Goal: Task Accomplishment & Management: Manage account settings

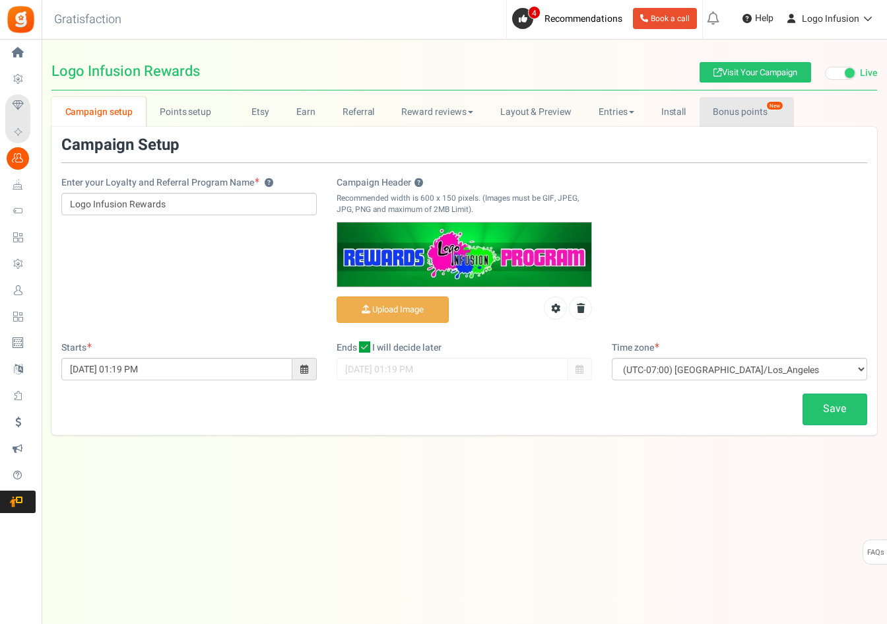
click at [737, 110] on link "Bonus points New" at bounding box center [747, 112] width 94 height 30
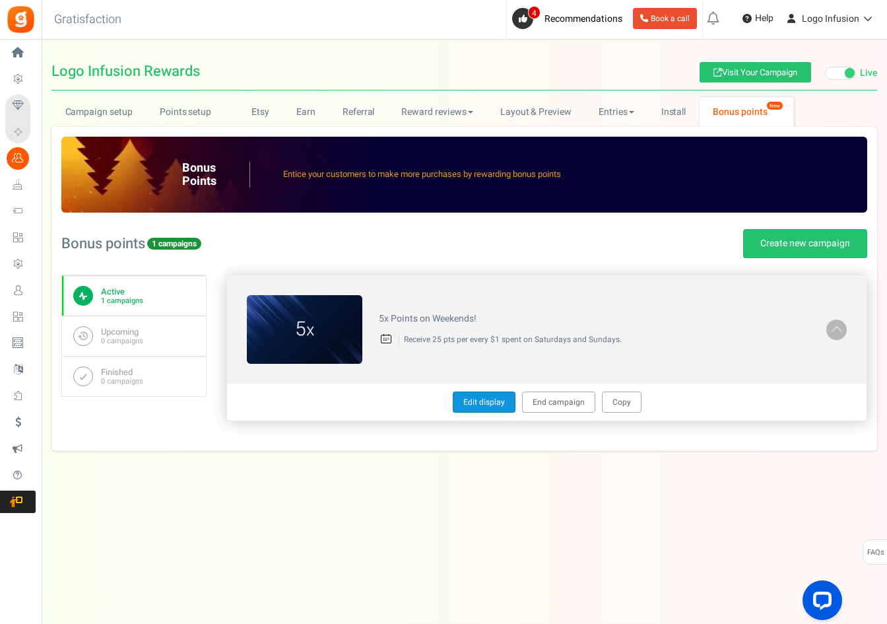
click at [474, 403] on link "Edit display" at bounding box center [484, 401] width 63 height 21
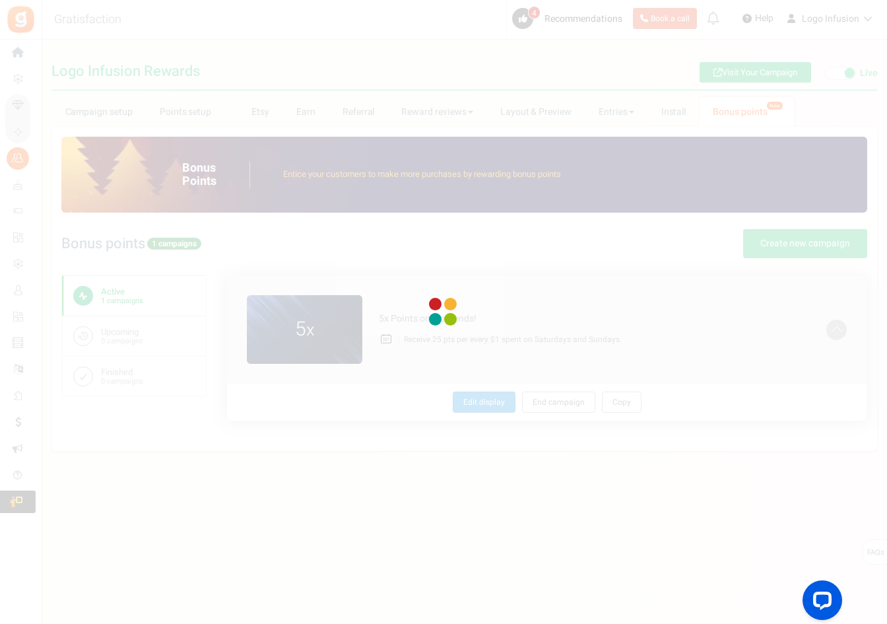
type textarea "5x Points on Weekends!"
type textarea "Receive 25 pts per every $1 spent on Saturdays and Sundays."
type input "#ffffff"
type input "#003fff"
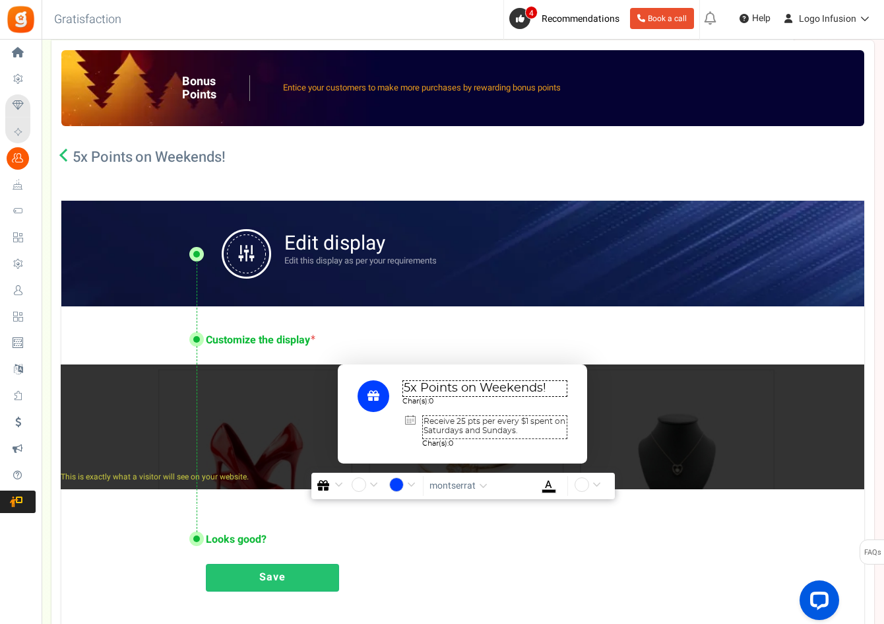
scroll to position [198, 0]
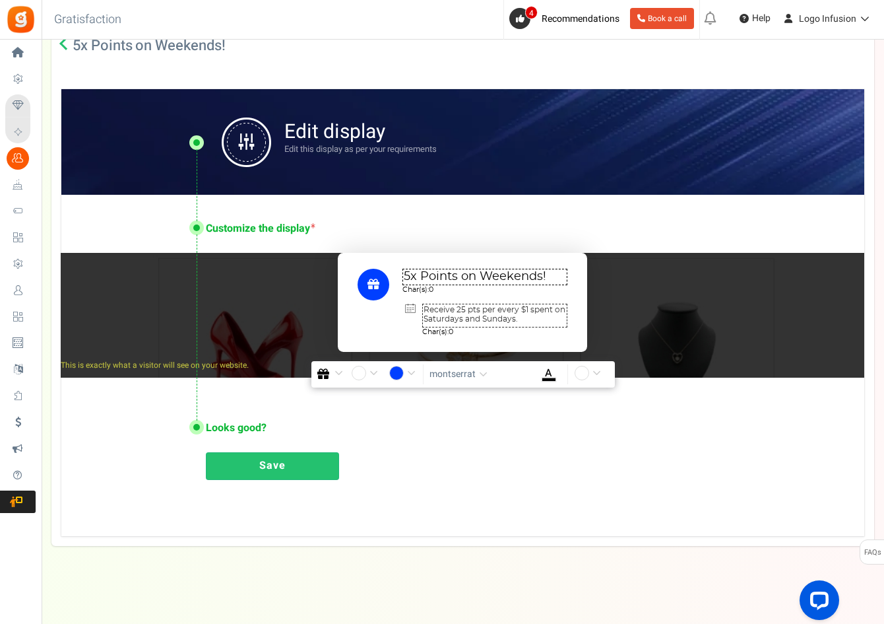
click at [290, 477] on link "Save" at bounding box center [272, 466] width 133 height 28
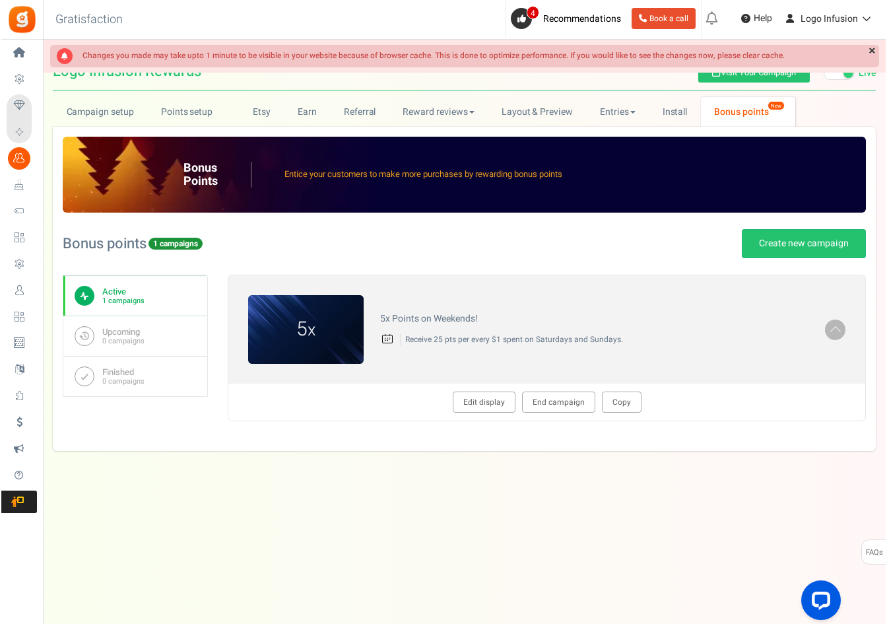
scroll to position [0, 0]
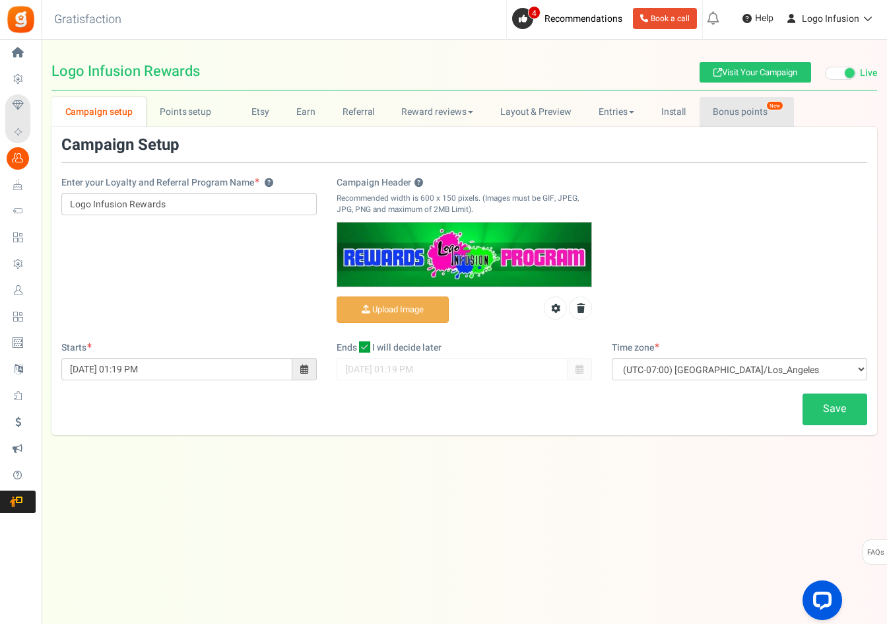
click at [758, 116] on link "Bonus points New" at bounding box center [747, 112] width 94 height 30
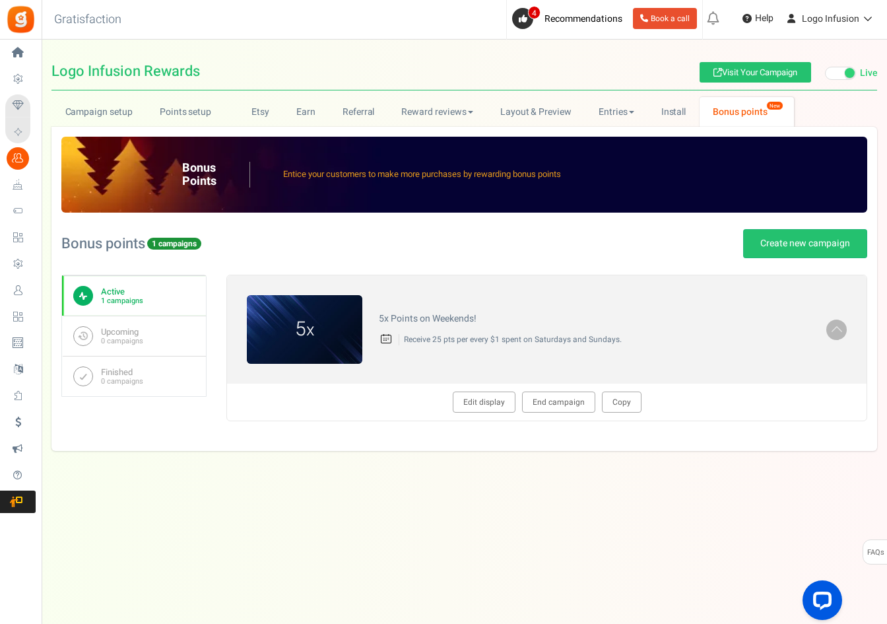
click at [739, 461] on div "Under maintenance we will be back soon We apologize for any inconvenience. The …" at bounding box center [464, 286] width 845 height 492
click at [665, 476] on div "Under maintenance we will be back soon We apologize for any inconvenience. The …" at bounding box center [464, 286] width 845 height 492
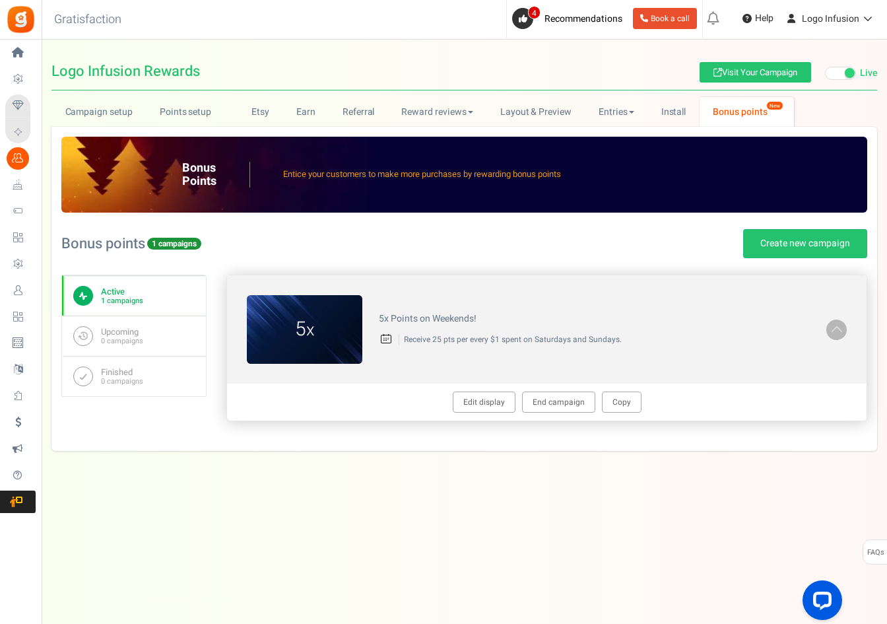
click at [746, 408] on div "Edit display End campaign Copy" at bounding box center [547, 401] width 640 height 37
click at [636, 418] on div "Edit display End campaign Copy" at bounding box center [547, 401] width 640 height 37
